Goal: Task Accomplishment & Management: Manage account settings

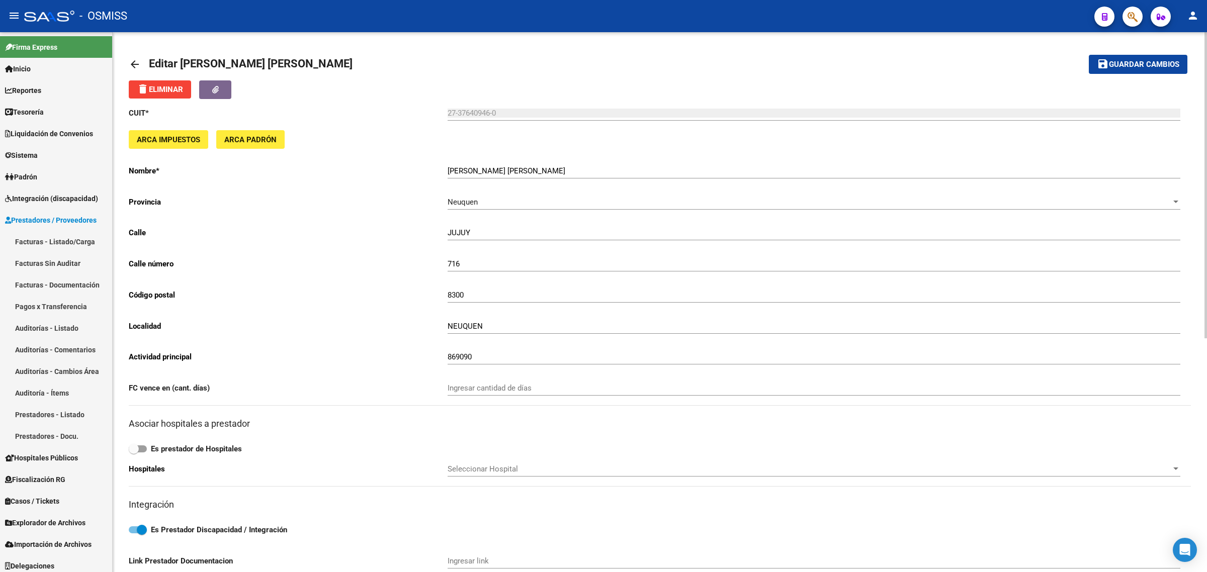
click at [137, 61] on mat-icon "arrow_back" at bounding box center [135, 64] width 12 height 12
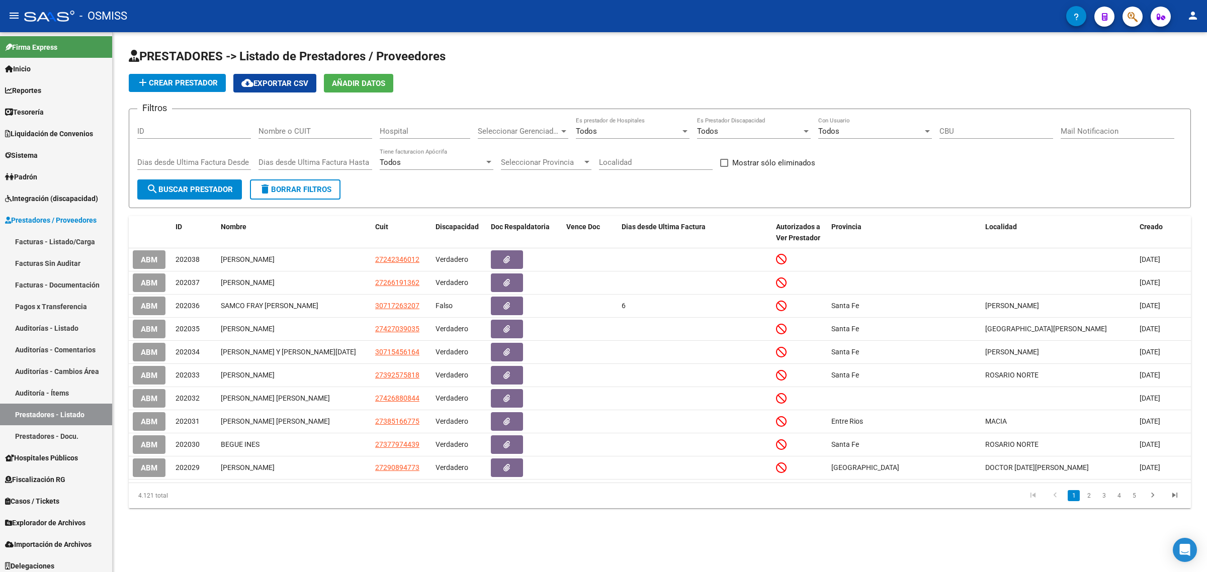
click at [303, 124] on div "Nombre o CUIT" at bounding box center [316, 128] width 114 height 22
paste input "27345928621"
type input "27345928621"
click at [209, 185] on span "search Buscar Prestador" at bounding box center [189, 189] width 87 height 9
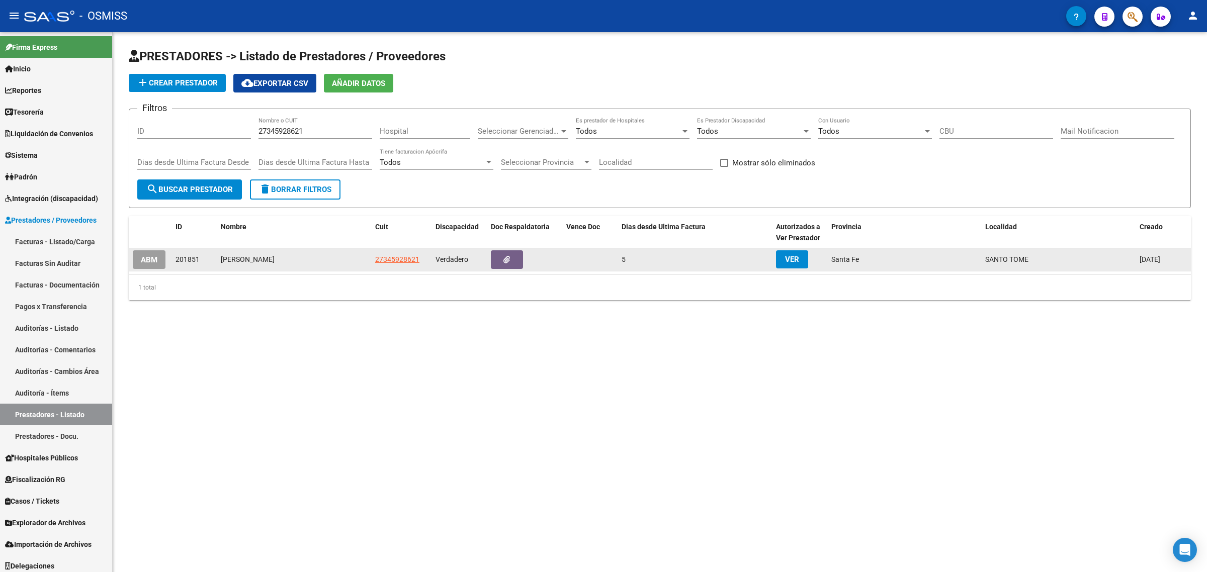
click at [137, 260] on button "ABM" at bounding box center [149, 260] width 33 height 19
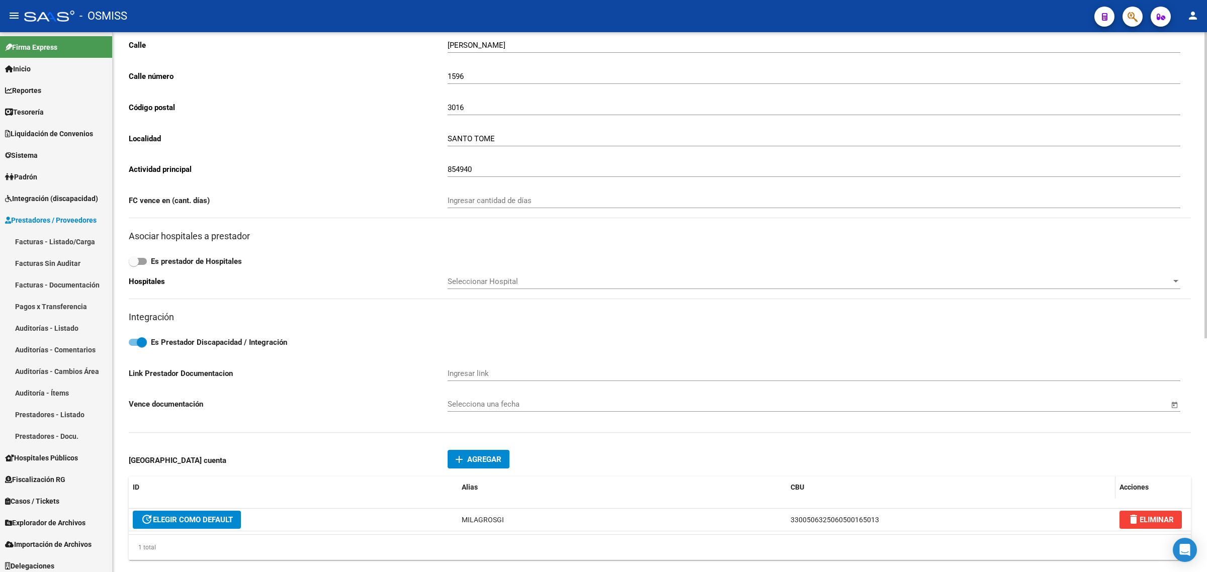
scroll to position [189, 0]
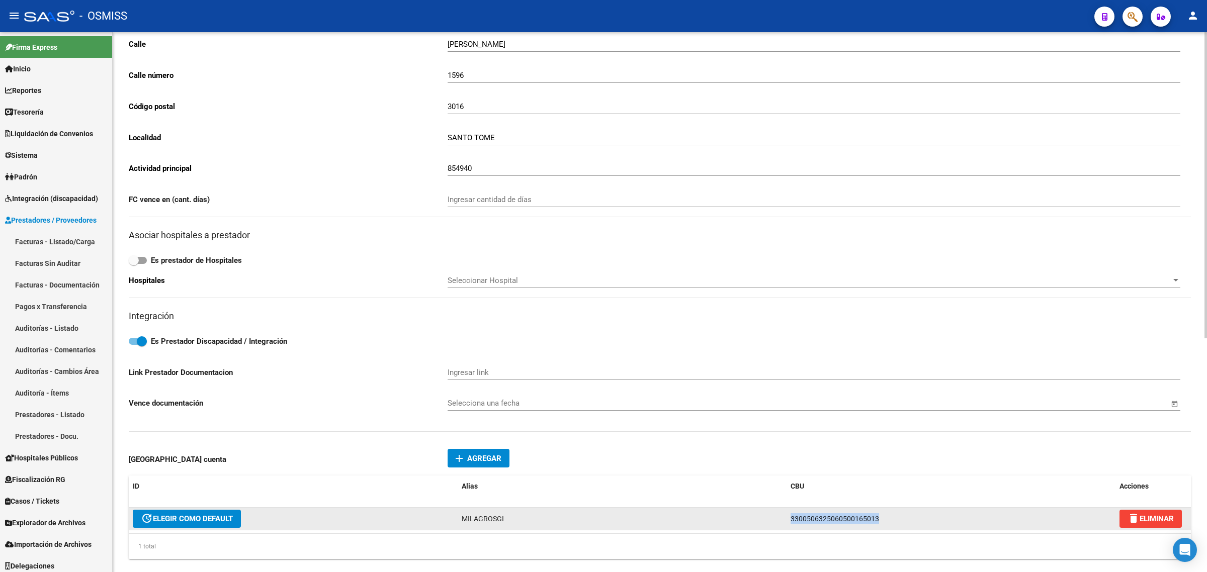
drag, startPoint x: 875, startPoint y: 514, endPoint x: 673, endPoint y: 508, distance: 202.3
click at [678, 508] on div "update ELEGIR COMO DEFAULT MILAGROSGI 3300506325060500165013 delete ELIMINAR" at bounding box center [660, 519] width 1062 height 23
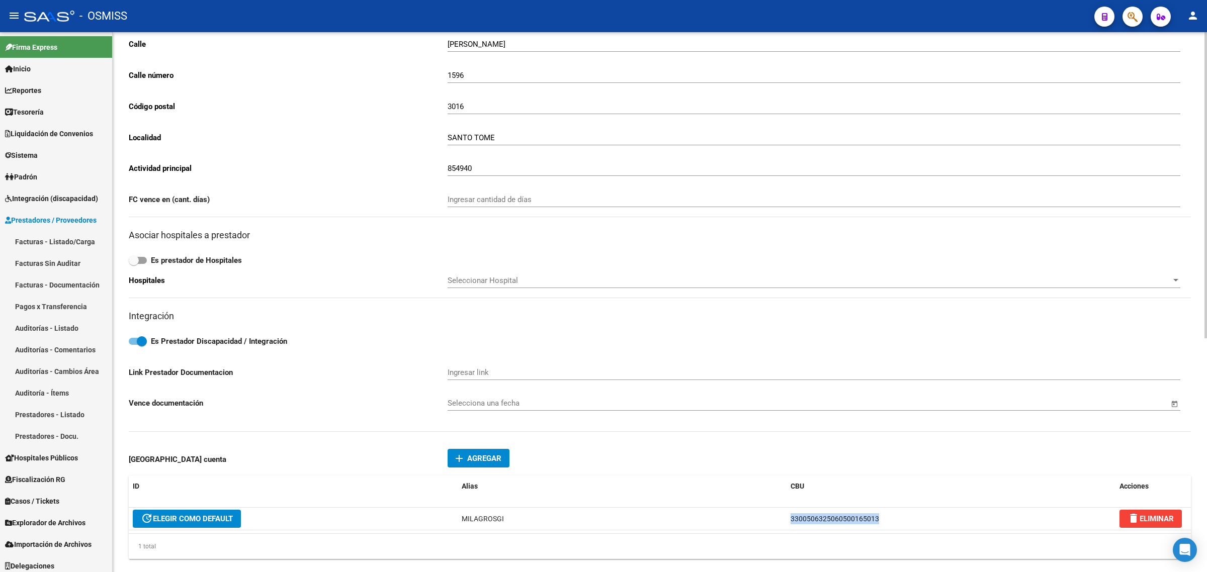
copy div "3300506325060500165013"
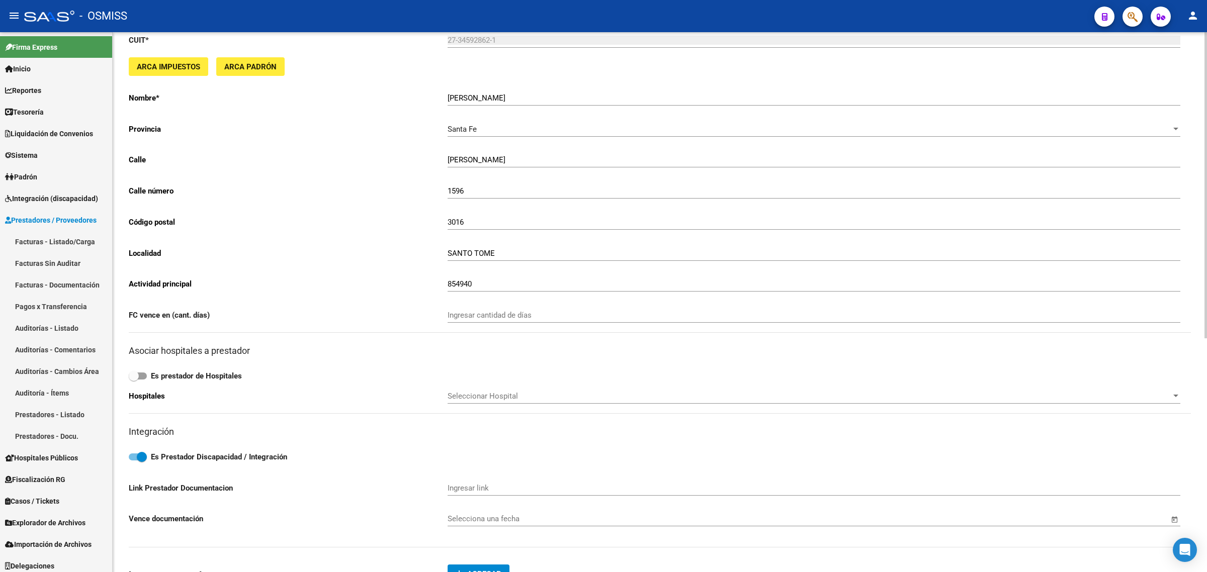
scroll to position [0, 0]
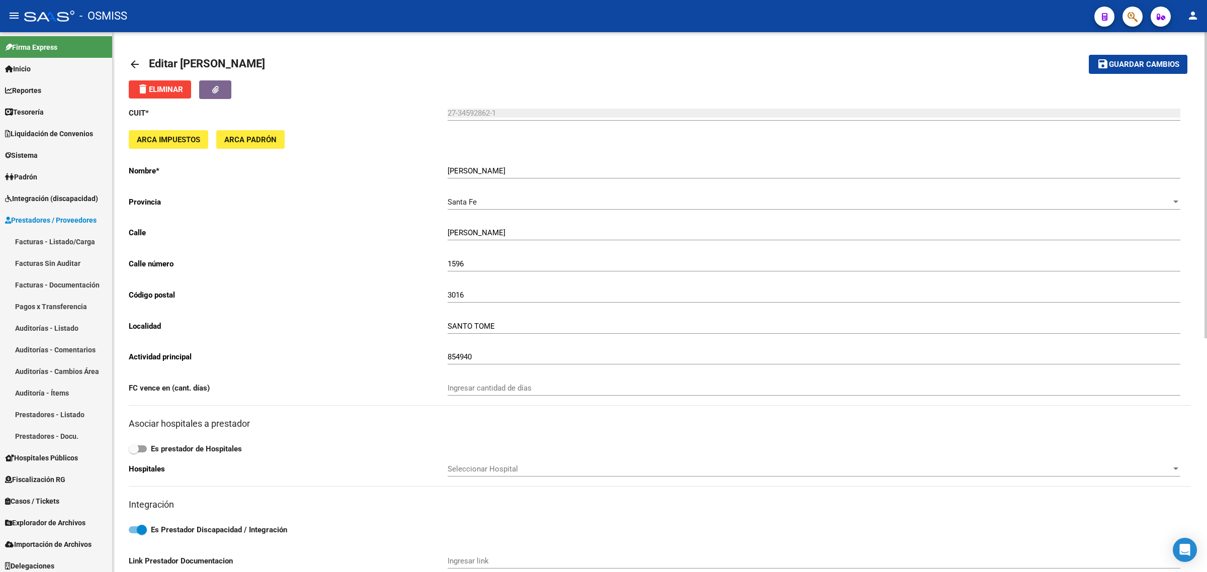
click at [142, 60] on link "arrow_back" at bounding box center [139, 64] width 20 height 24
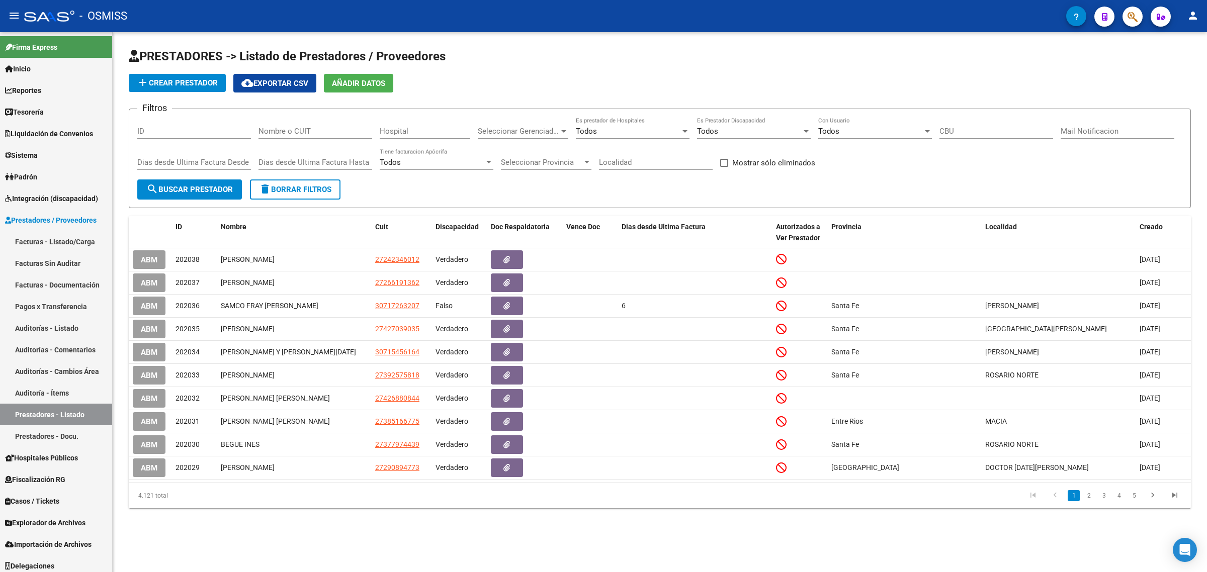
click at [320, 132] on input "Nombre o CUIT" at bounding box center [316, 131] width 114 height 9
paste input "27277250735"
type input "27277250735"
click at [191, 185] on span "search Buscar Prestador" at bounding box center [189, 189] width 87 height 9
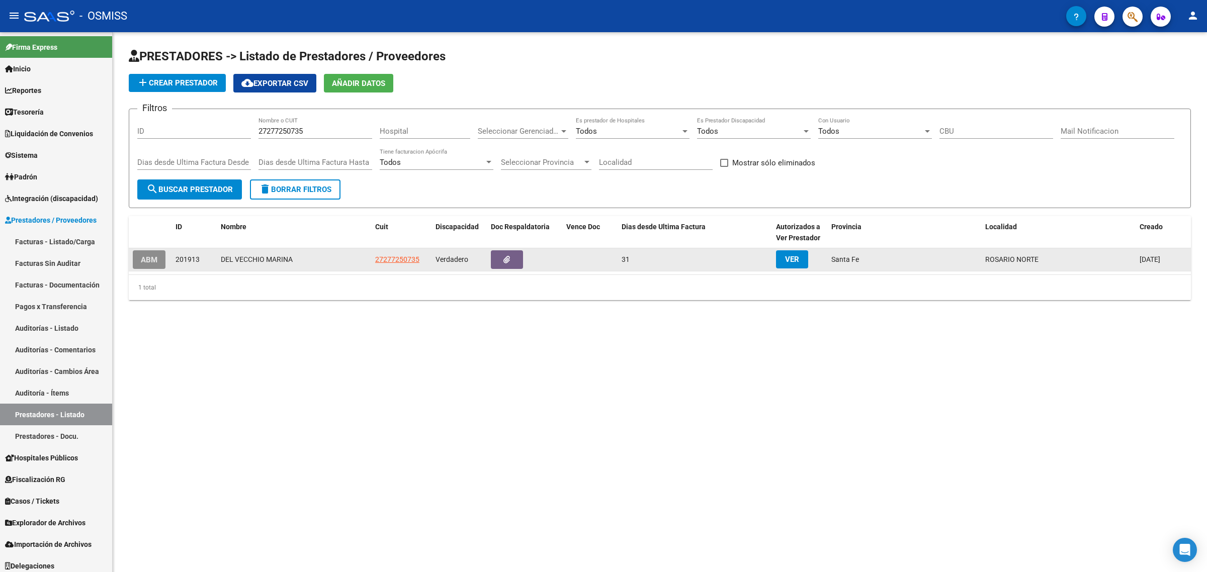
click at [148, 265] on button "ABM" at bounding box center [149, 260] width 33 height 19
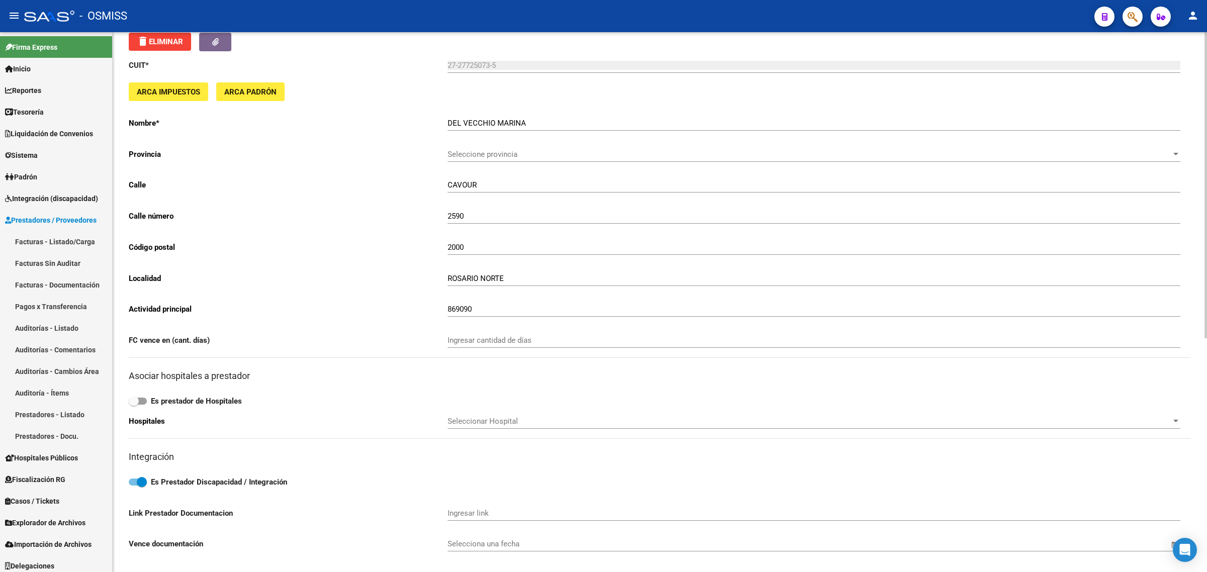
scroll to position [189, 0]
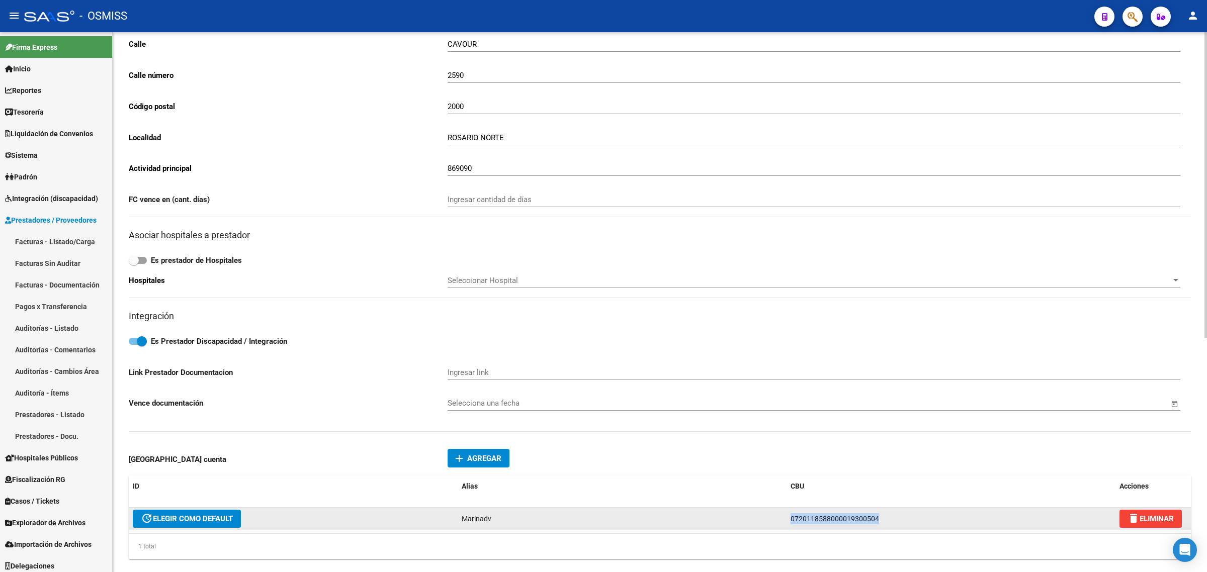
drag, startPoint x: 886, startPoint y: 514, endPoint x: 718, endPoint y: 519, distance: 168.6
click at [721, 519] on div "update ELEGIR COMO DEFAULT Marinadv 0720118588000019300504 delete ELIMINAR" at bounding box center [660, 519] width 1062 height 23
copy div "0720118588000019300504"
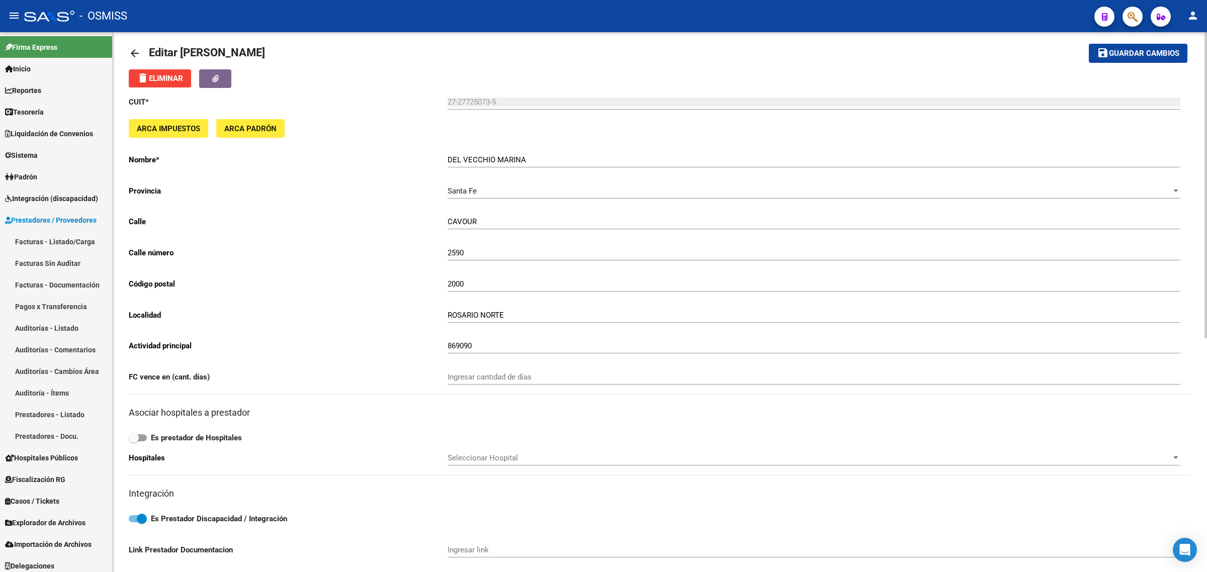
scroll to position [0, 0]
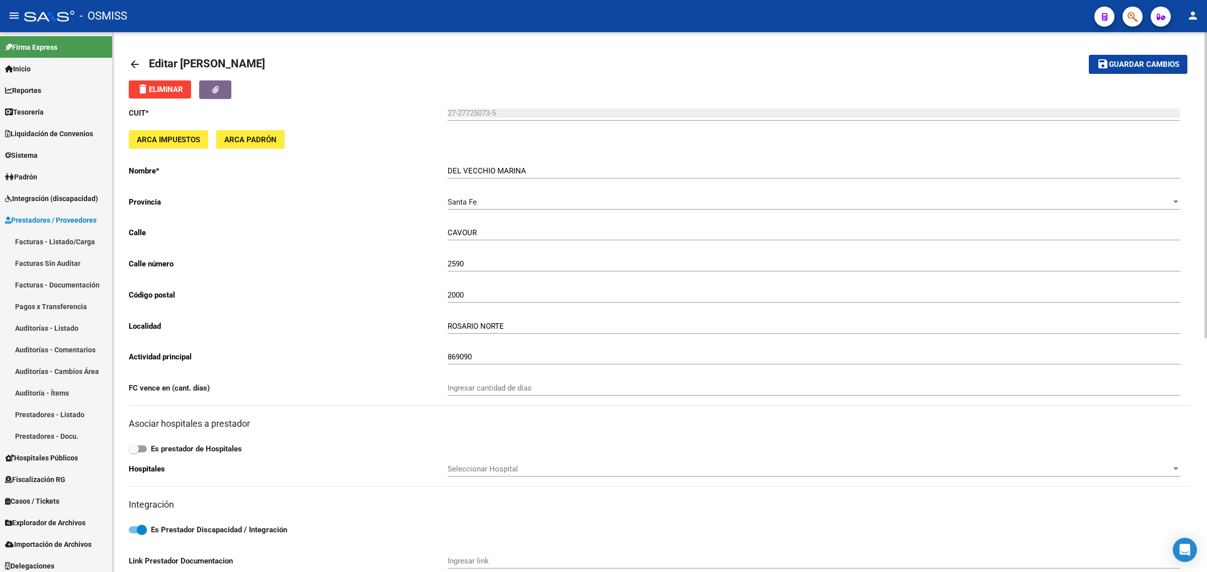
click at [127, 51] on div "arrow_back Editar [PERSON_NAME] save Guardar cambios delete Eliminar CUIT * 27-…" at bounding box center [660, 510] width 1095 height 957
click at [134, 58] on link "arrow_back" at bounding box center [139, 64] width 20 height 24
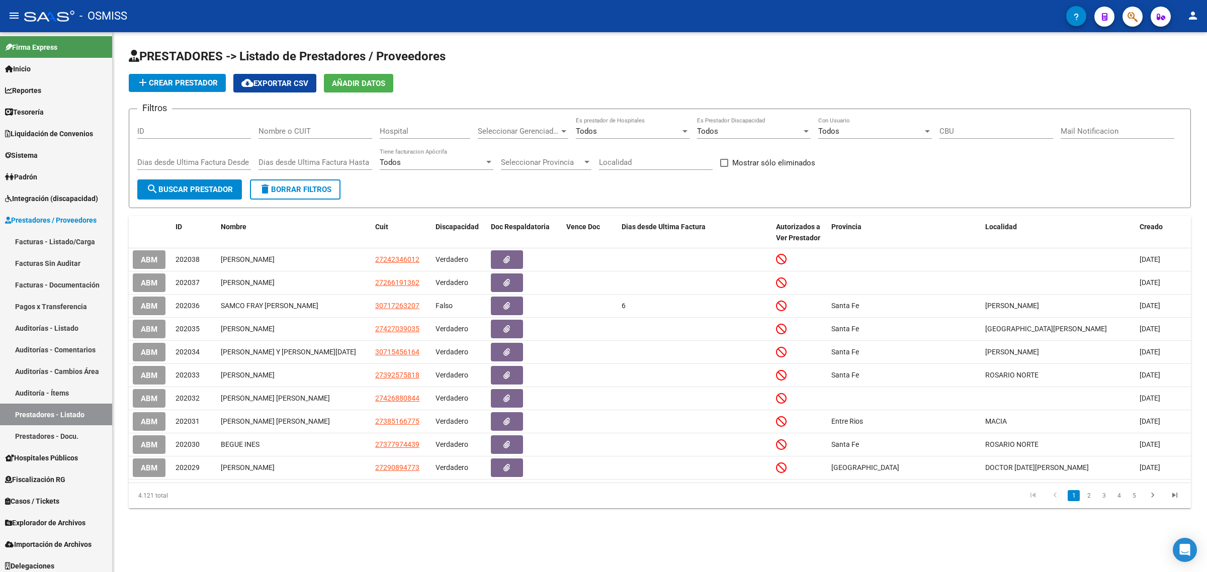
click at [282, 119] on div "Nombre o CUIT" at bounding box center [316, 128] width 114 height 22
click at [283, 124] on div "Nombre o CUIT" at bounding box center [316, 128] width 114 height 22
paste input "27171130226"
type input "27171130226"
click at [217, 192] on button "search Buscar Prestador" at bounding box center [189, 190] width 105 height 20
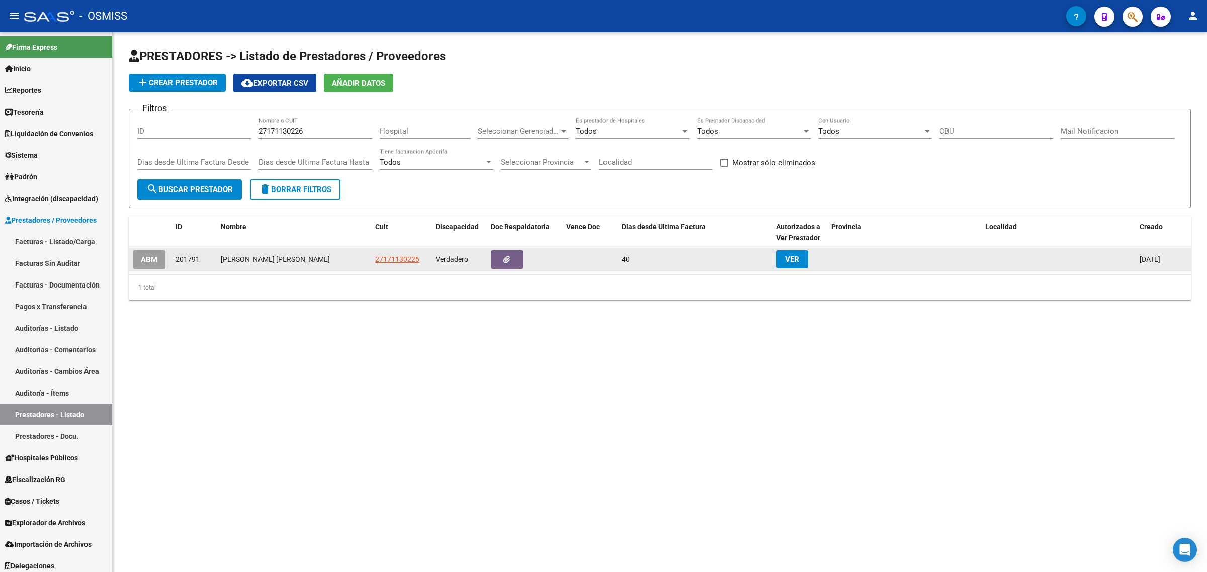
click at [149, 256] on span "ABM" at bounding box center [149, 260] width 17 height 9
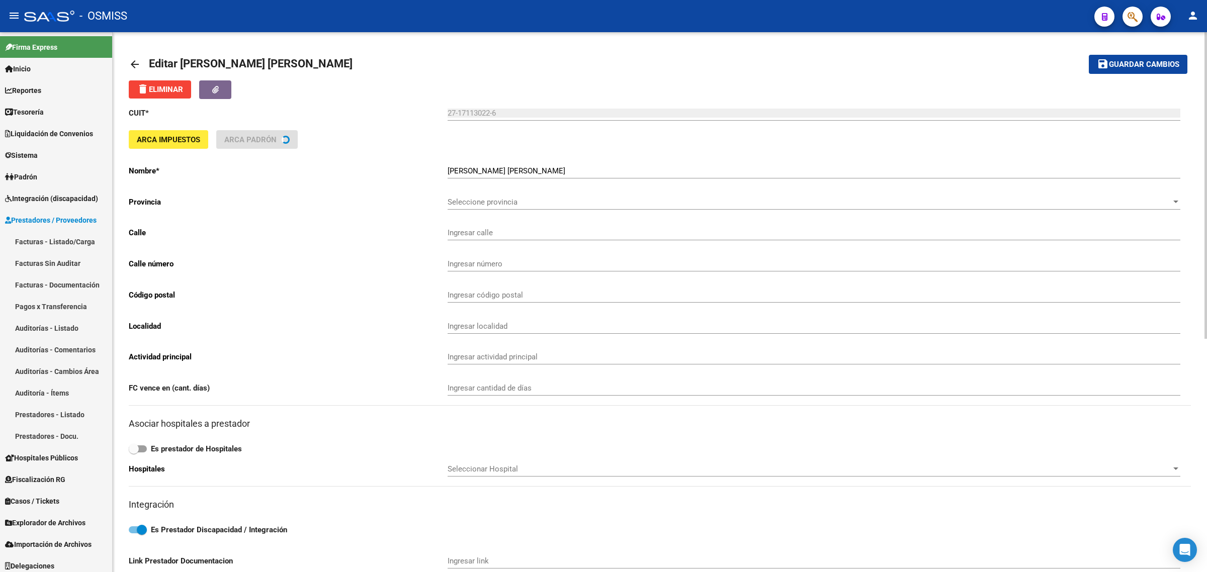
type input "BV OROÑO"
type input "1165"
type input "2000"
type input "ROSARIO NORTE"
type input "492120"
